Goal: Check status: Check status

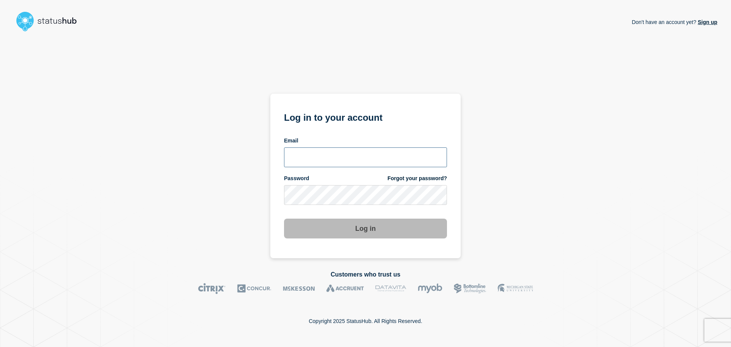
click at [330, 155] on input "email input" at bounding box center [365, 157] width 163 height 20
click at [329, 159] on input "r.shumaker@gwu.edu" at bounding box center [365, 157] width 163 height 20
type input "r.shumaker@email.gwu.edu"
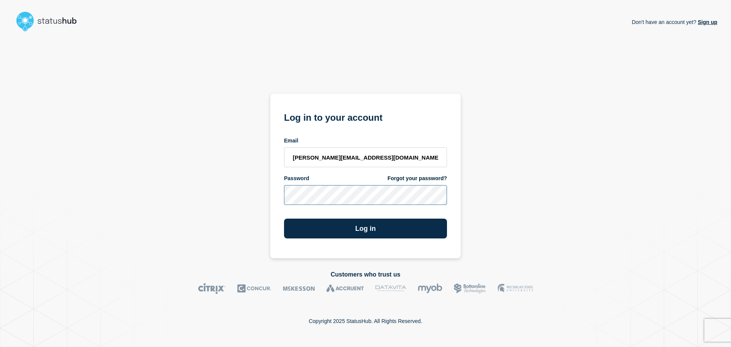
click at [284, 219] on button "Log in" at bounding box center [365, 229] width 163 height 20
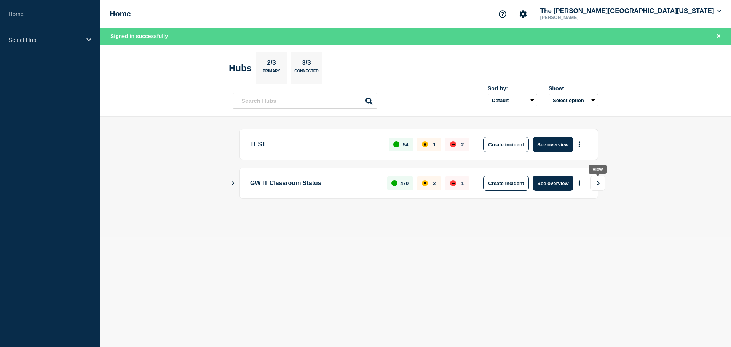
click at [595, 182] on button "View" at bounding box center [597, 183] width 15 height 15
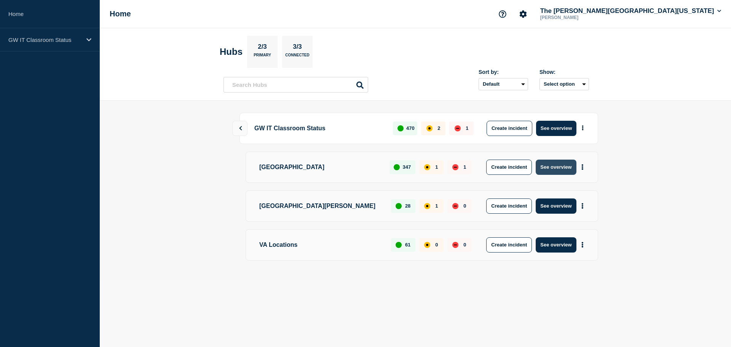
click at [569, 168] on button "See overview" at bounding box center [556, 167] width 40 height 15
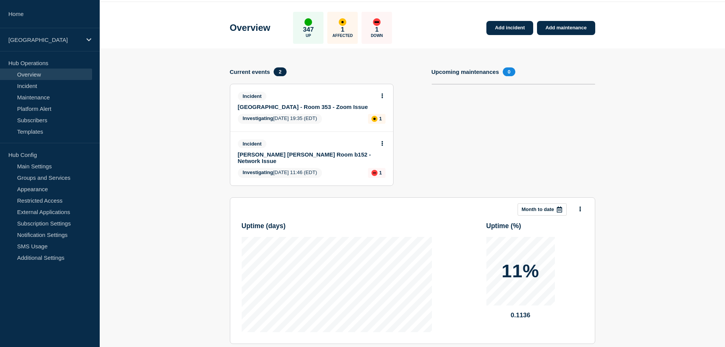
scroll to position [26, 0]
click at [381, 94] on body "Home [GEOGRAPHIC_DATA] Hub Operations Overview Incident Maintenance Platform Al…" at bounding box center [362, 147] width 725 height 347
click at [282, 107] on link "[GEOGRAPHIC_DATA] - Room 353 - Zoom Issue" at bounding box center [306, 107] width 137 height 6
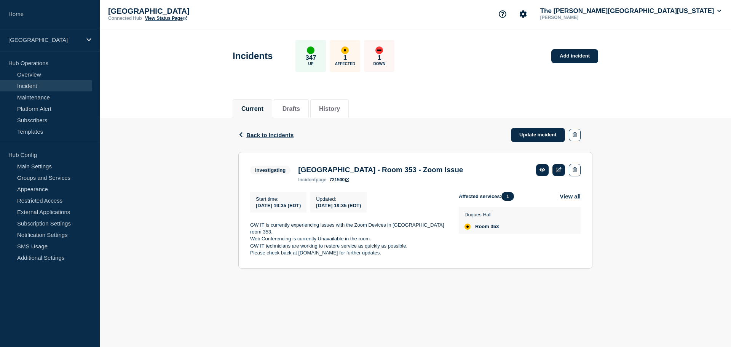
click at [183, 75] on header "Incidents 347 Up 1 Affected 1 Down Add incident" at bounding box center [415, 60] width 631 height 64
click at [140, 76] on header "Incidents 347 Up 1 Affected 1 Down Add incident" at bounding box center [415, 60] width 631 height 64
